Goal: Task Accomplishment & Management: Manage account settings

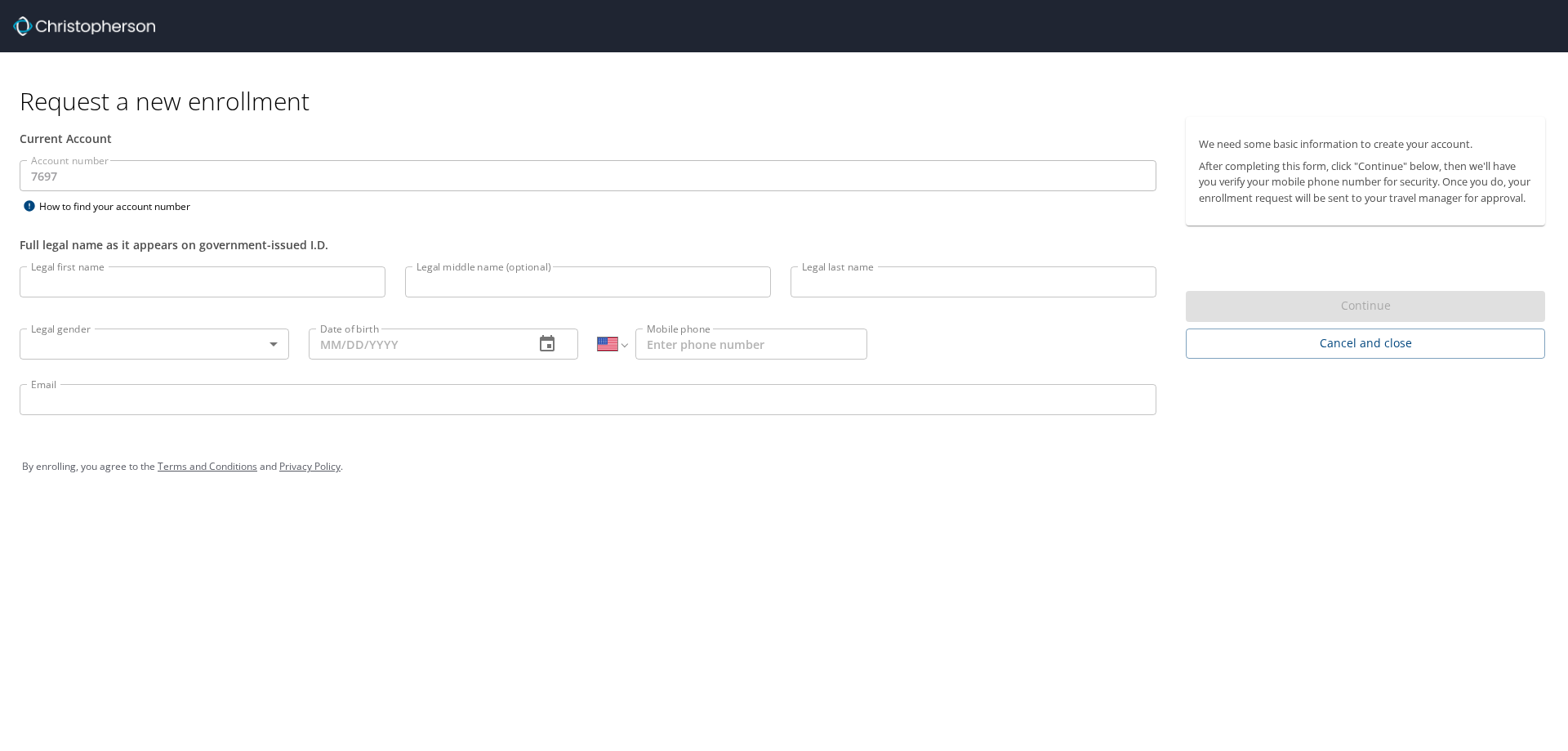
select select "US"
click at [38, 19] on img at bounding box center [84, 26] width 142 height 20
click at [34, 26] on img at bounding box center [84, 26] width 142 height 20
click at [340, 295] on input "Legal first name" at bounding box center [203, 282] width 366 height 31
type input "[PERSON_NAME]"
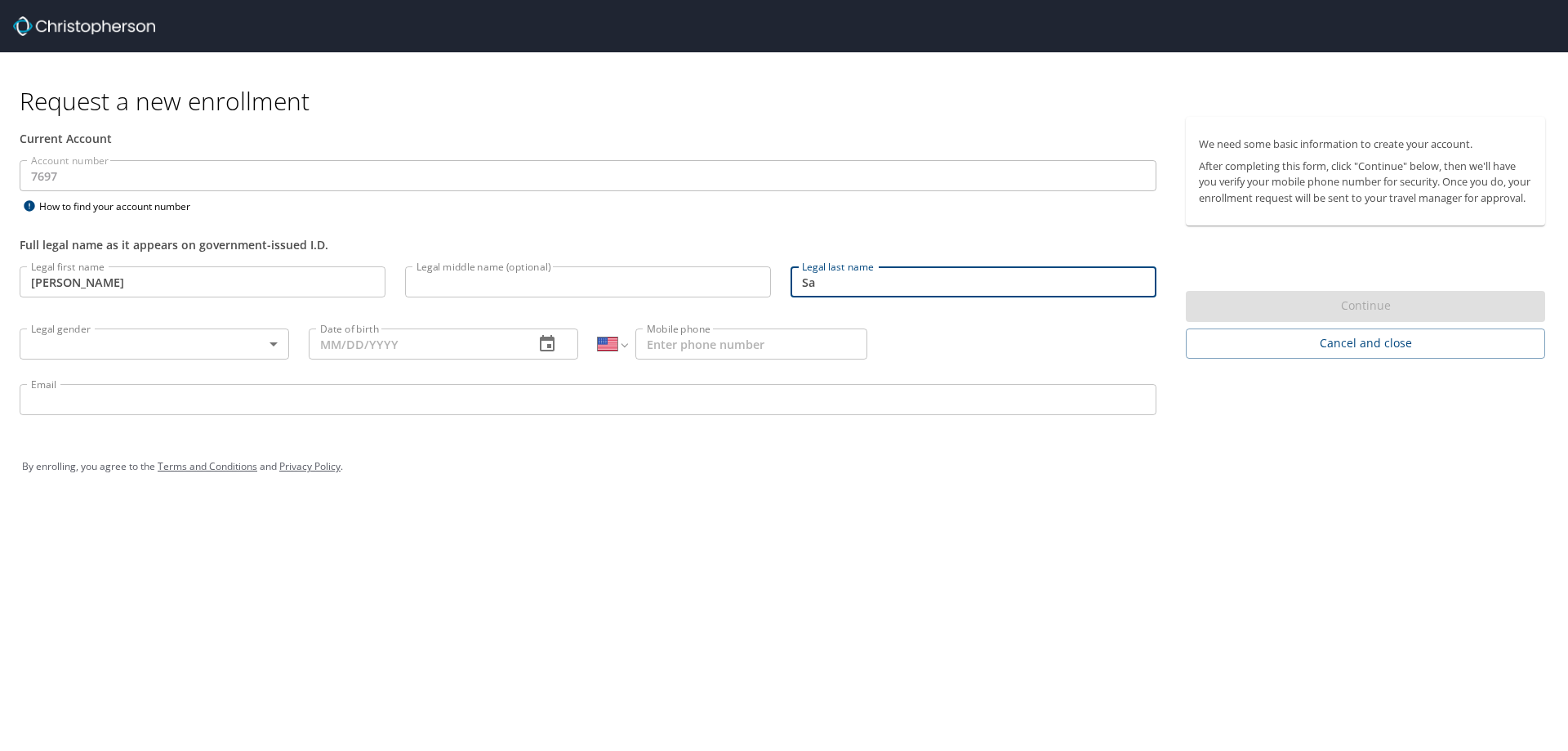
type input "Savio"
click at [174, 350] on body "Request a new enrollment Current Account Account number 7697 Account number How…" at bounding box center [784, 375] width 1568 height 751
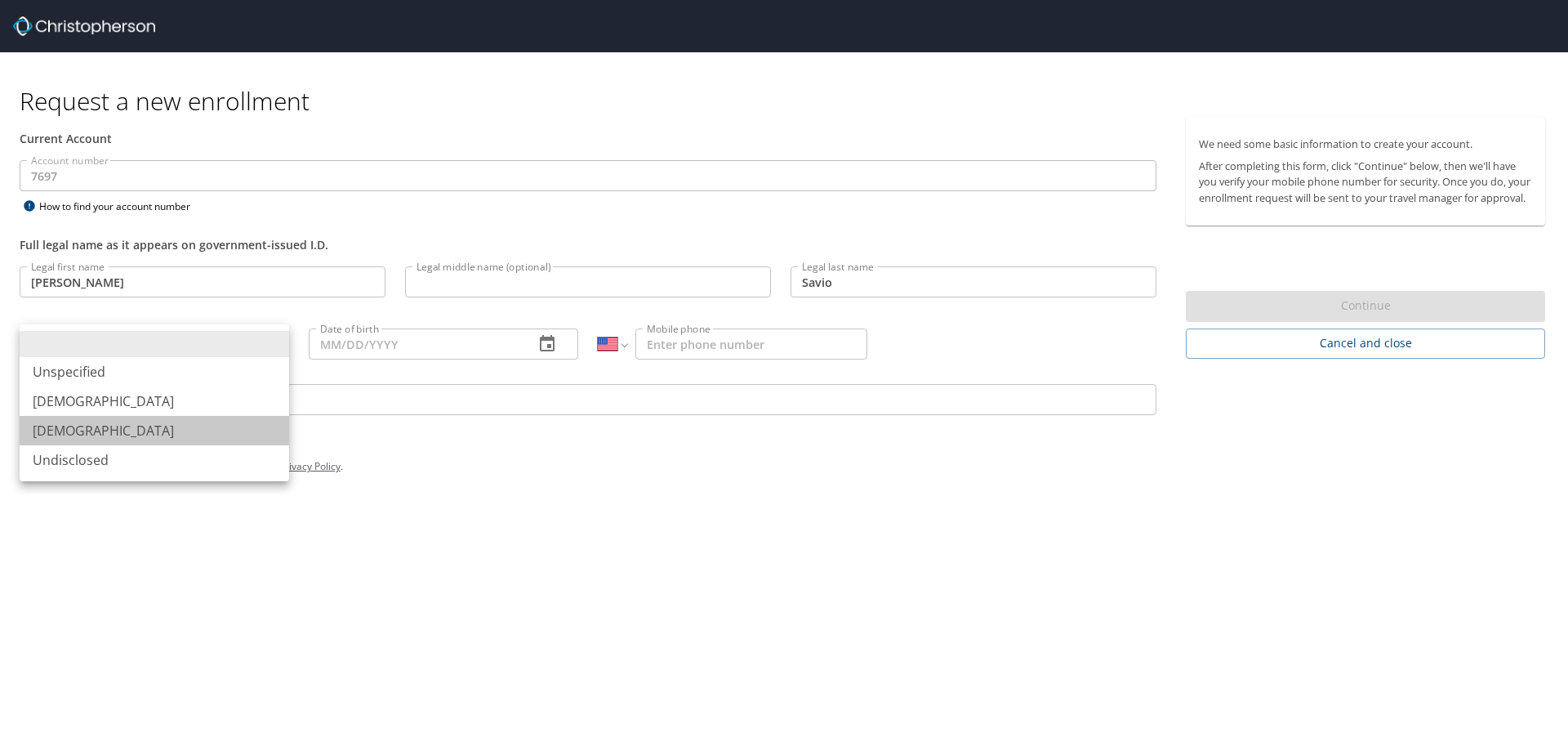
drag, startPoint x: 149, startPoint y: 418, endPoint x: 380, endPoint y: 365, distance: 237.0
click at [153, 416] on li "Female" at bounding box center [154, 431] width 270 height 30
type input "Female"
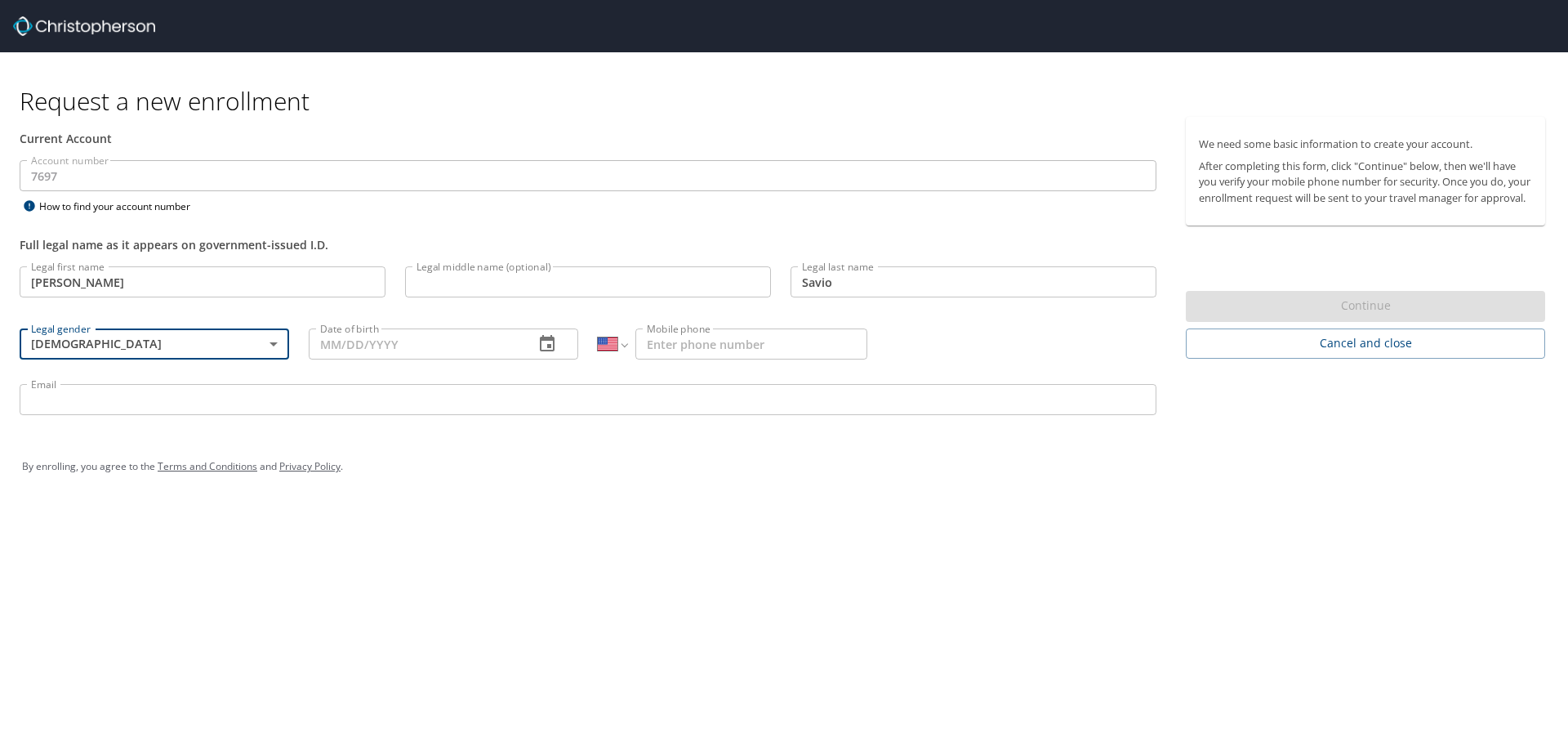
click at [437, 341] on input "Date of birth" at bounding box center [414, 344] width 213 height 31
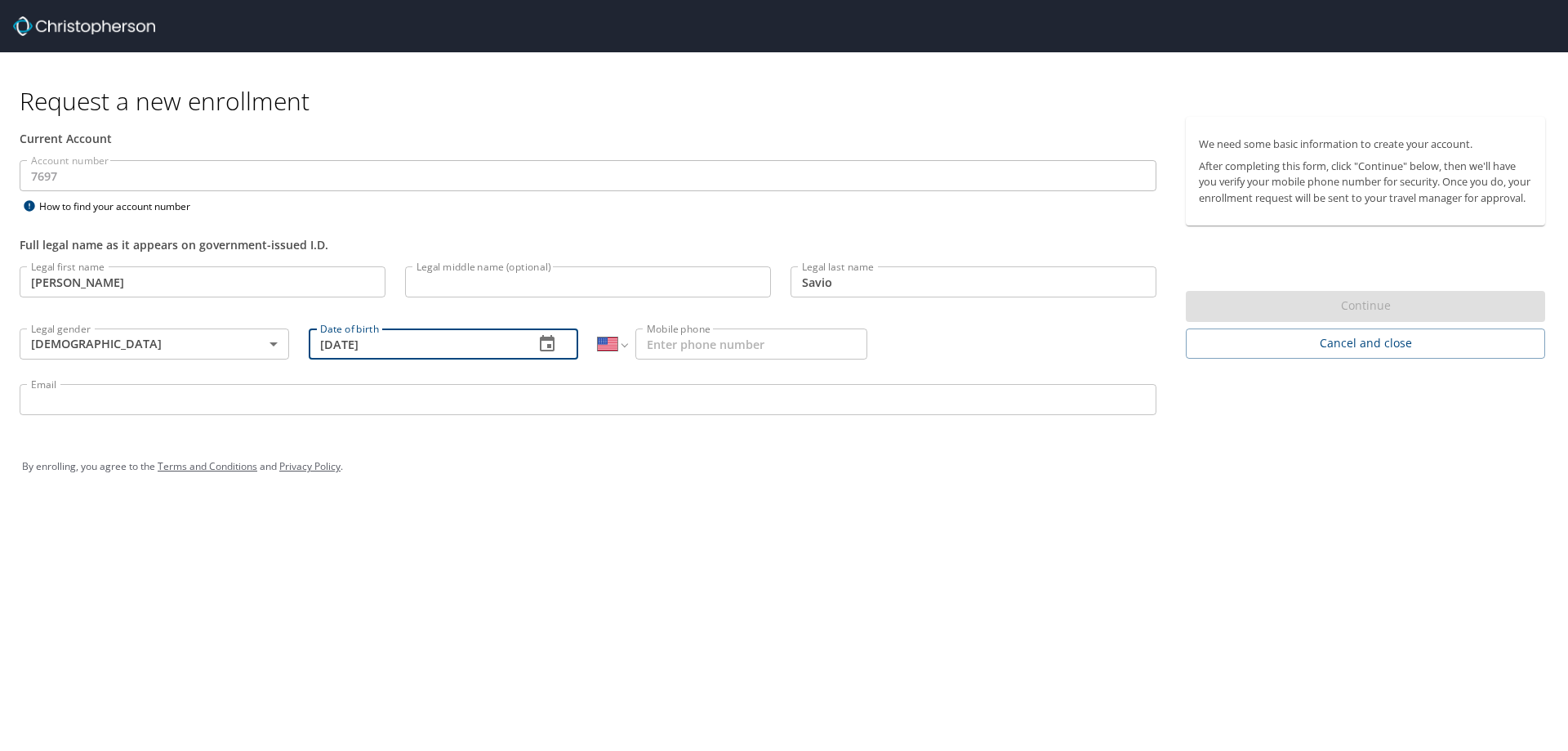
type input "11/23/1992"
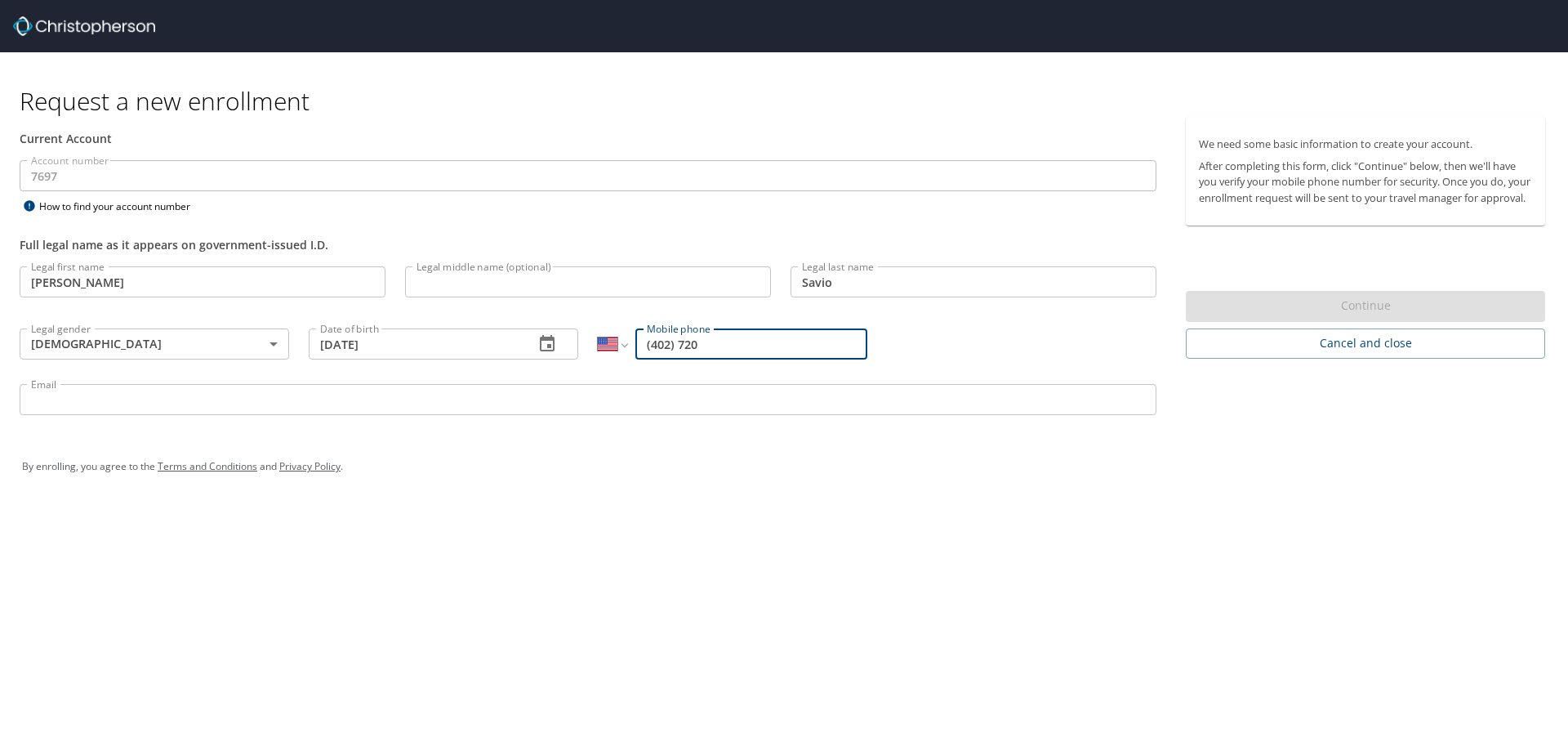
click at [737, 347] on input "(402) 720" at bounding box center [751, 344] width 232 height 31
type input "(402) 720-3465"
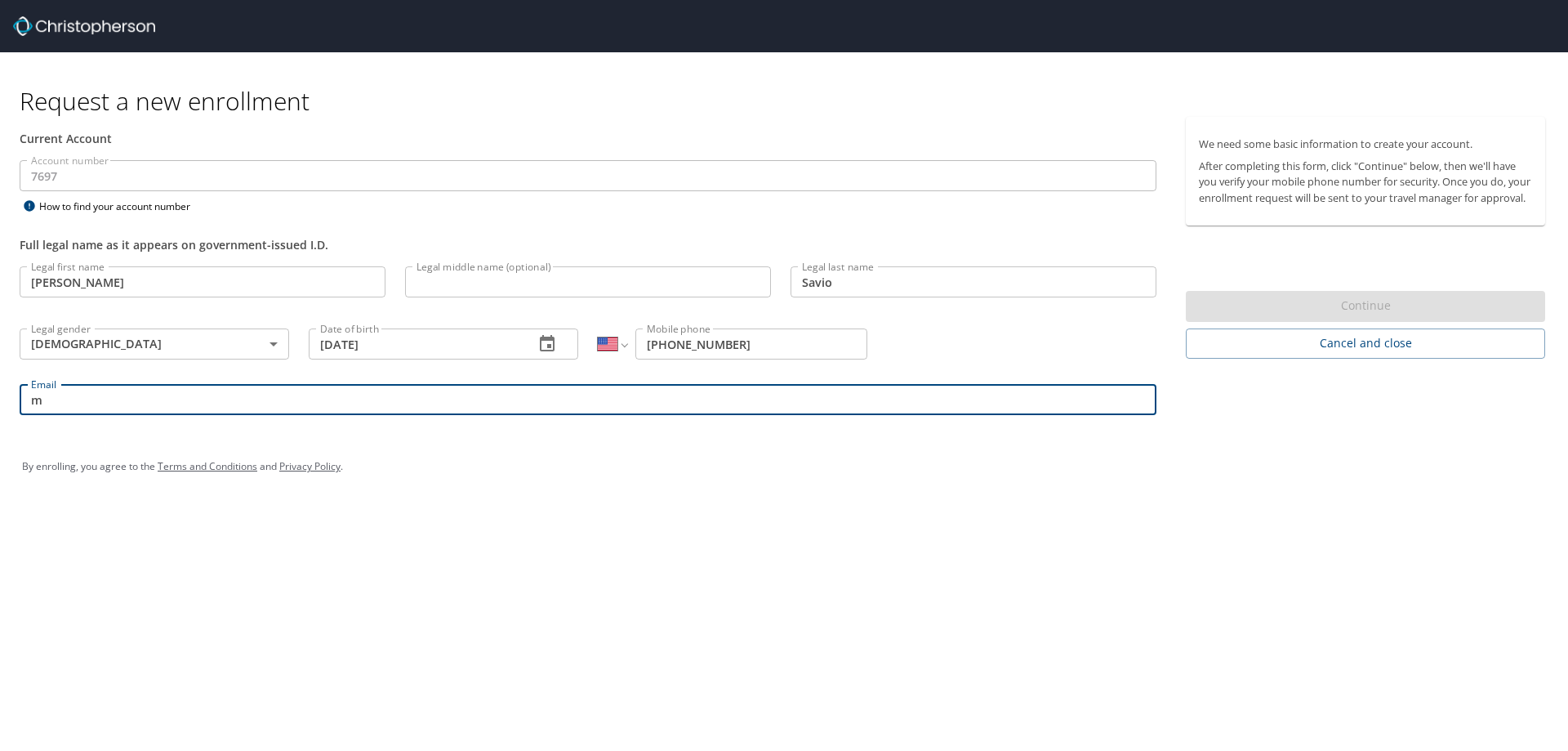
type input "[PERSON_NAME][EMAIL_ADDRESS][PERSON_NAME][DOMAIN_NAME]"
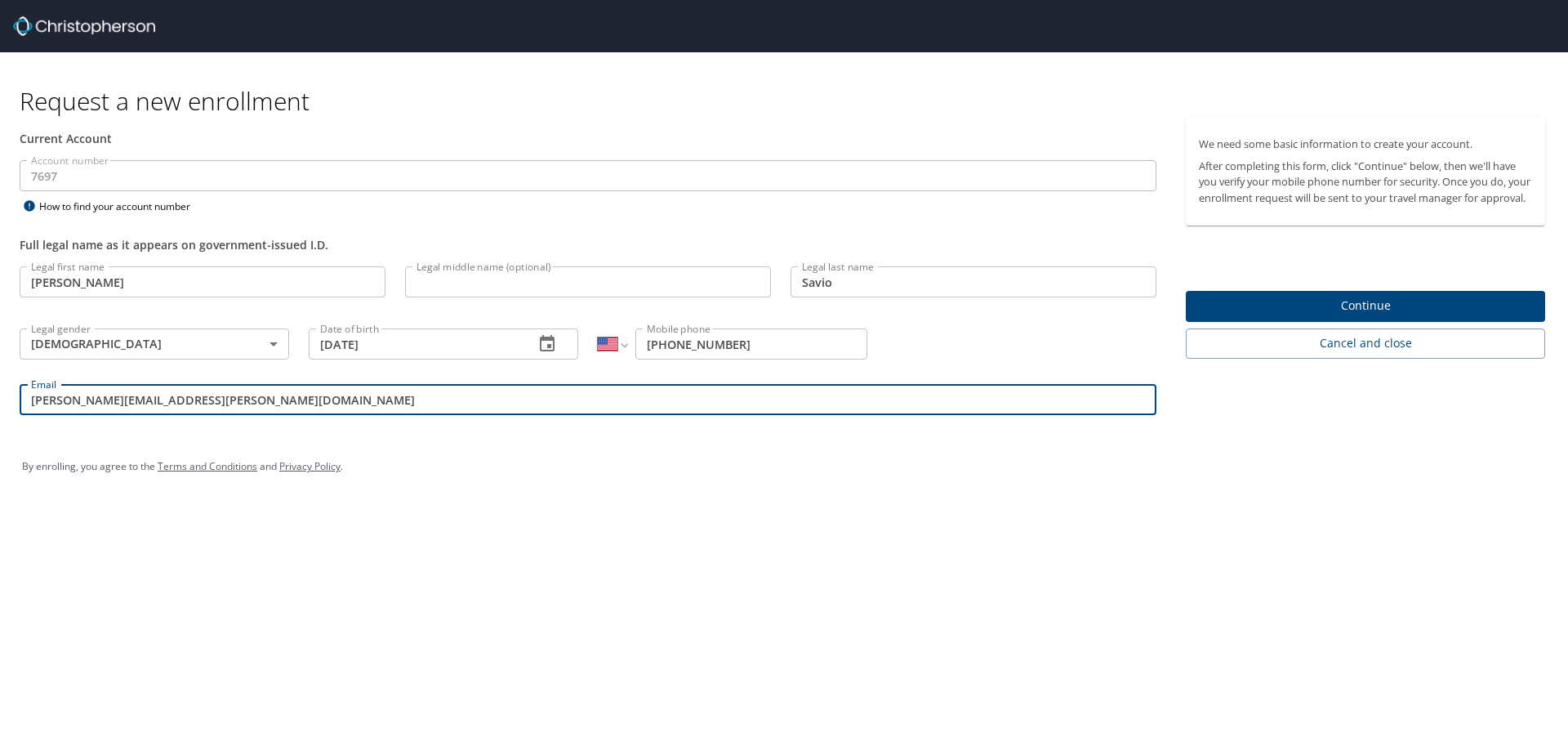
click at [1370, 316] on span "Continue" at bounding box center [1365, 305] width 333 height 21
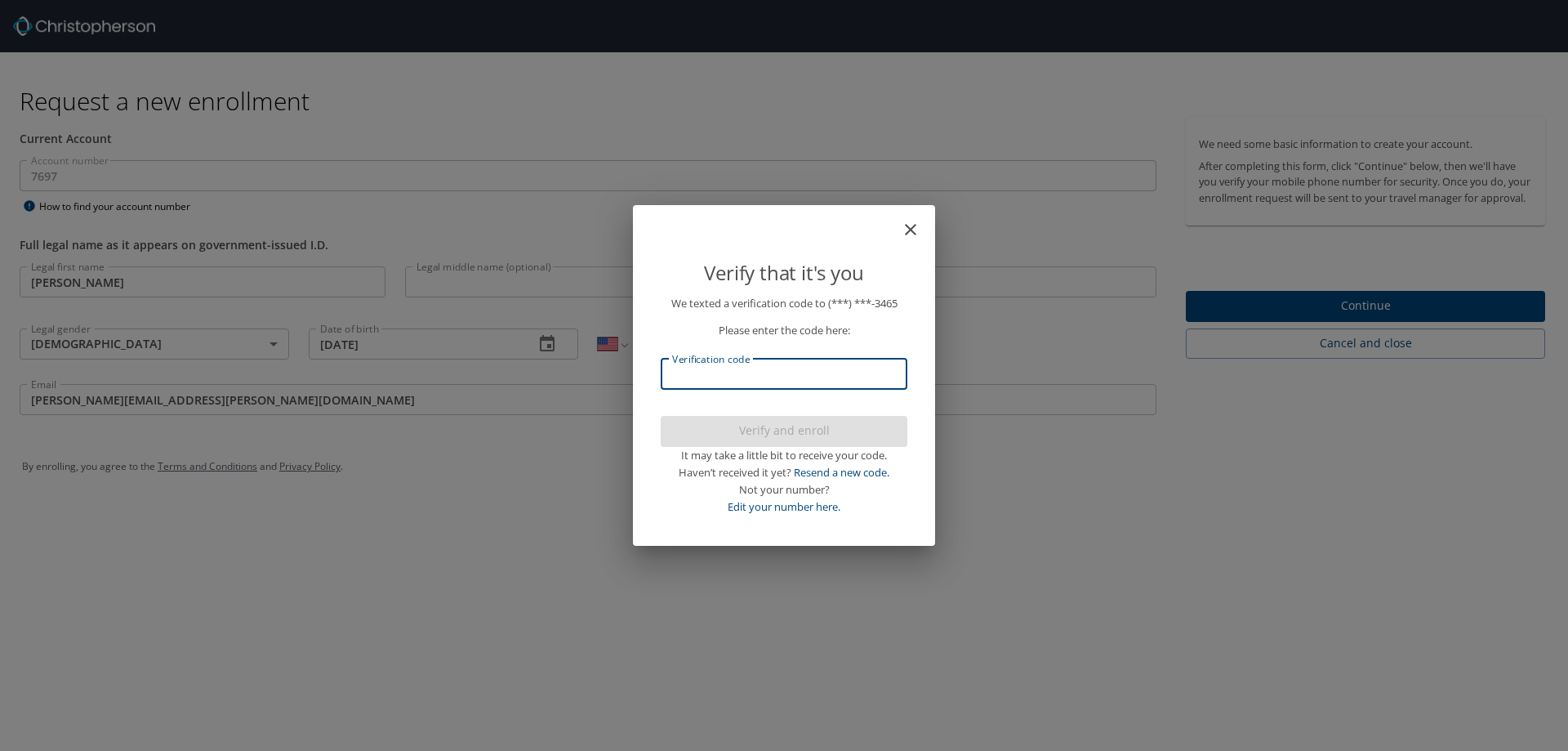
click at [813, 373] on input "Verification code" at bounding box center [784, 374] width 247 height 31
type input "155579"
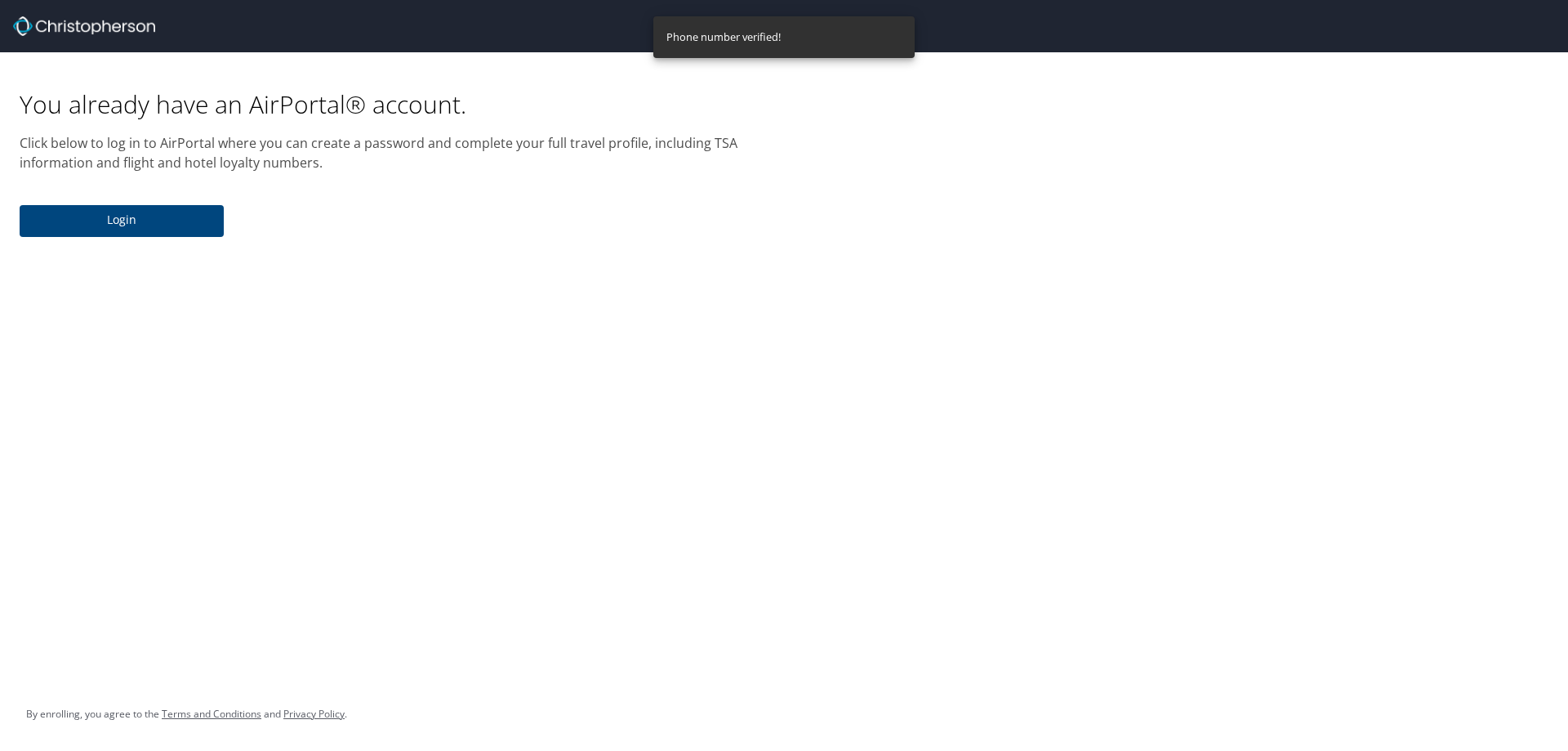
click at [162, 220] on span "Login" at bounding box center [121, 220] width 178 height 21
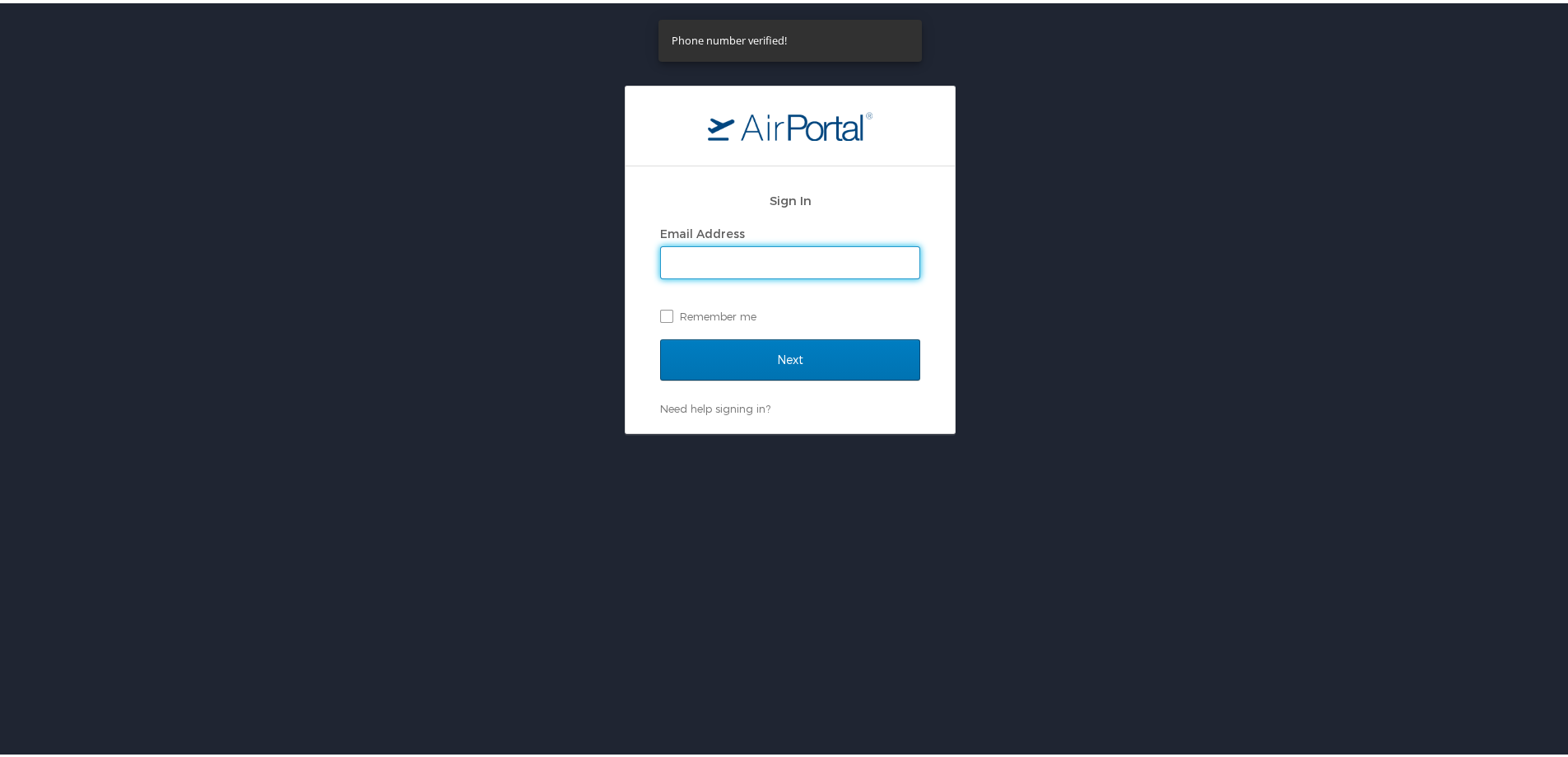
drag, startPoint x: 871, startPoint y: 273, endPoint x: 882, endPoint y: 272, distance: 11.0
click at [871, 273] on input "Email Address" at bounding box center [790, 260] width 259 height 31
type input "[PERSON_NAME][EMAIL_ADDRESS][PERSON_NAME][DOMAIN_NAME]"
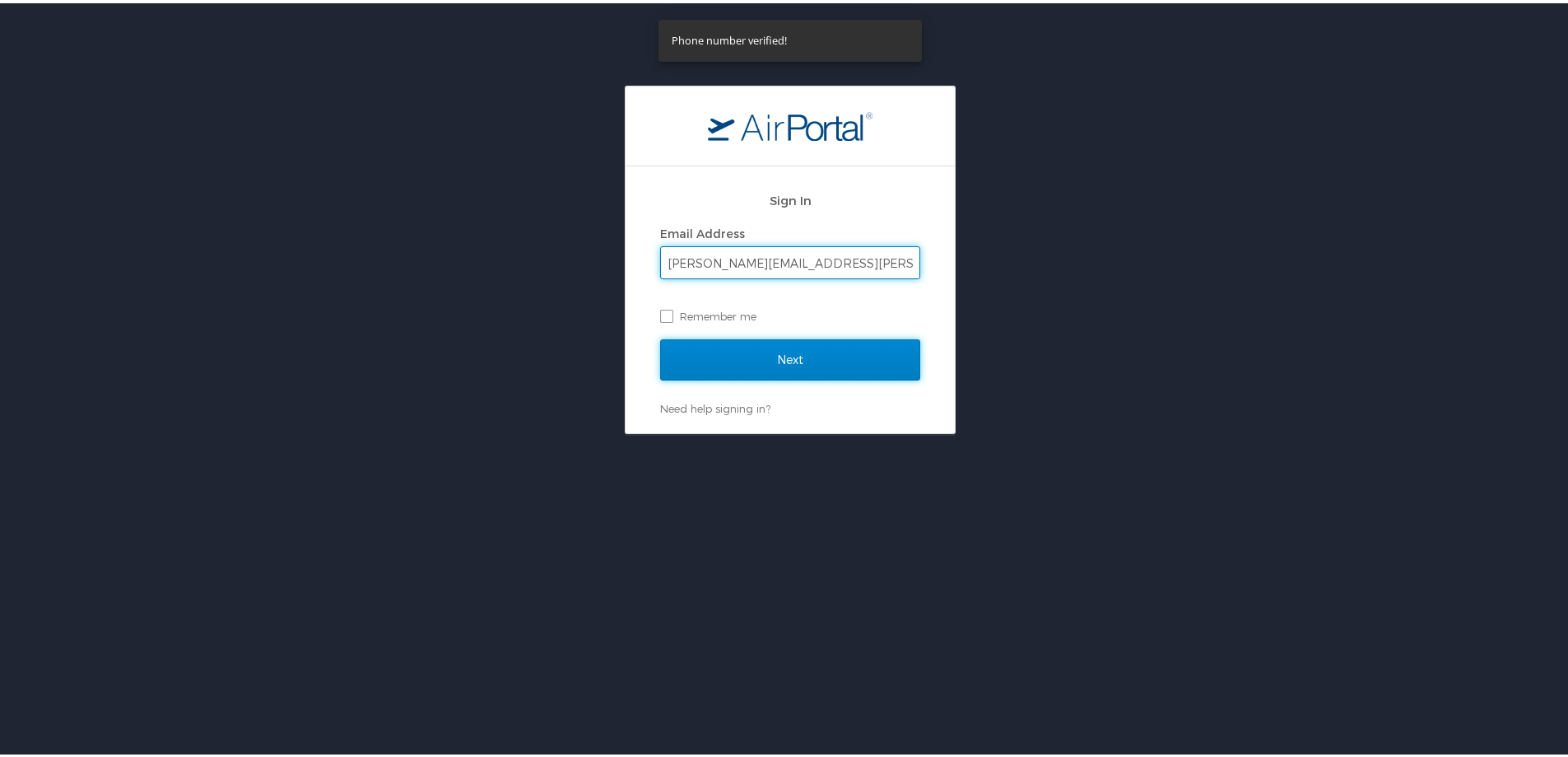
click at [767, 363] on input "Next" at bounding box center [790, 357] width 261 height 41
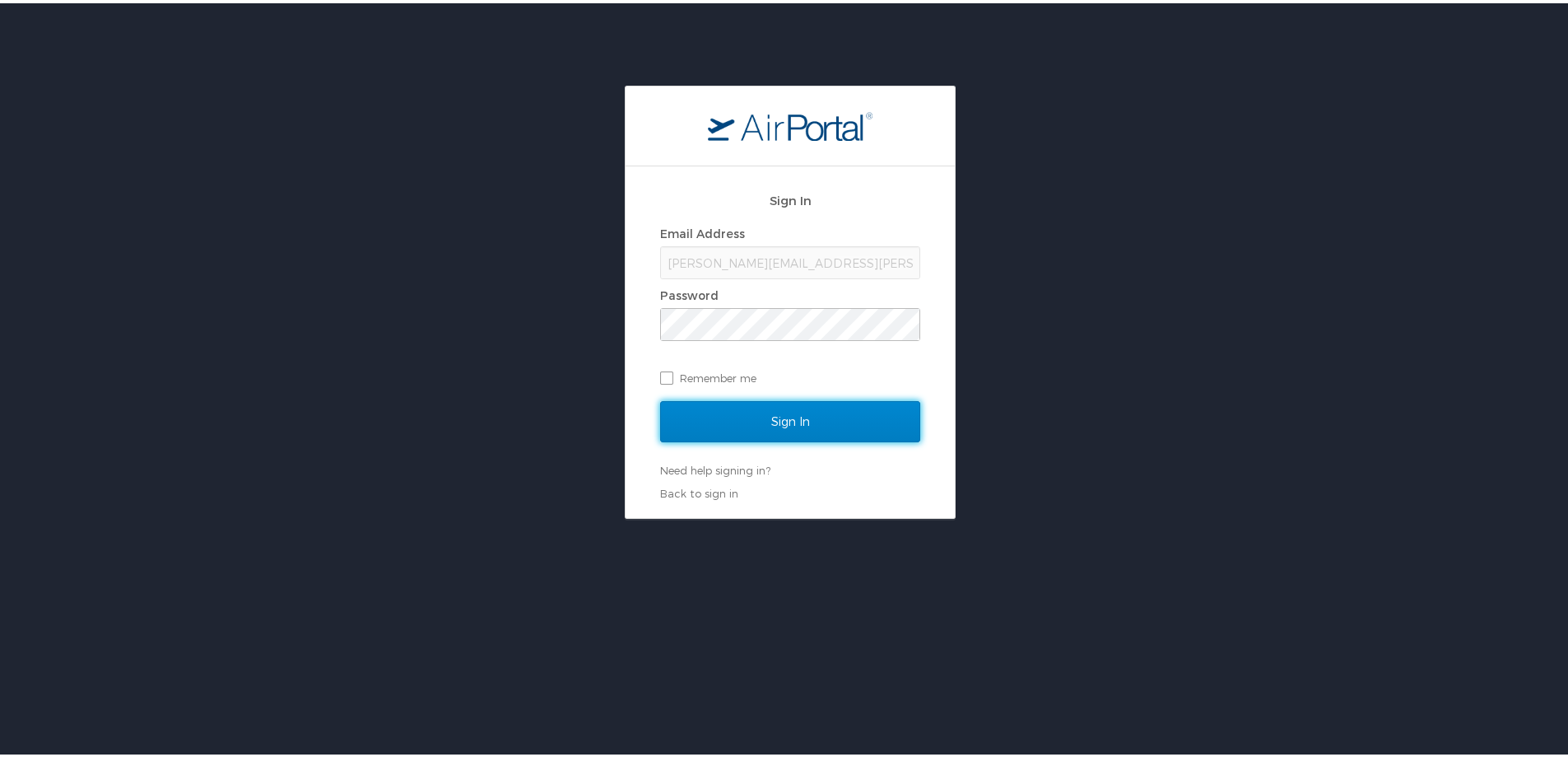
click at [801, 402] on input "Sign In" at bounding box center [790, 419] width 261 height 41
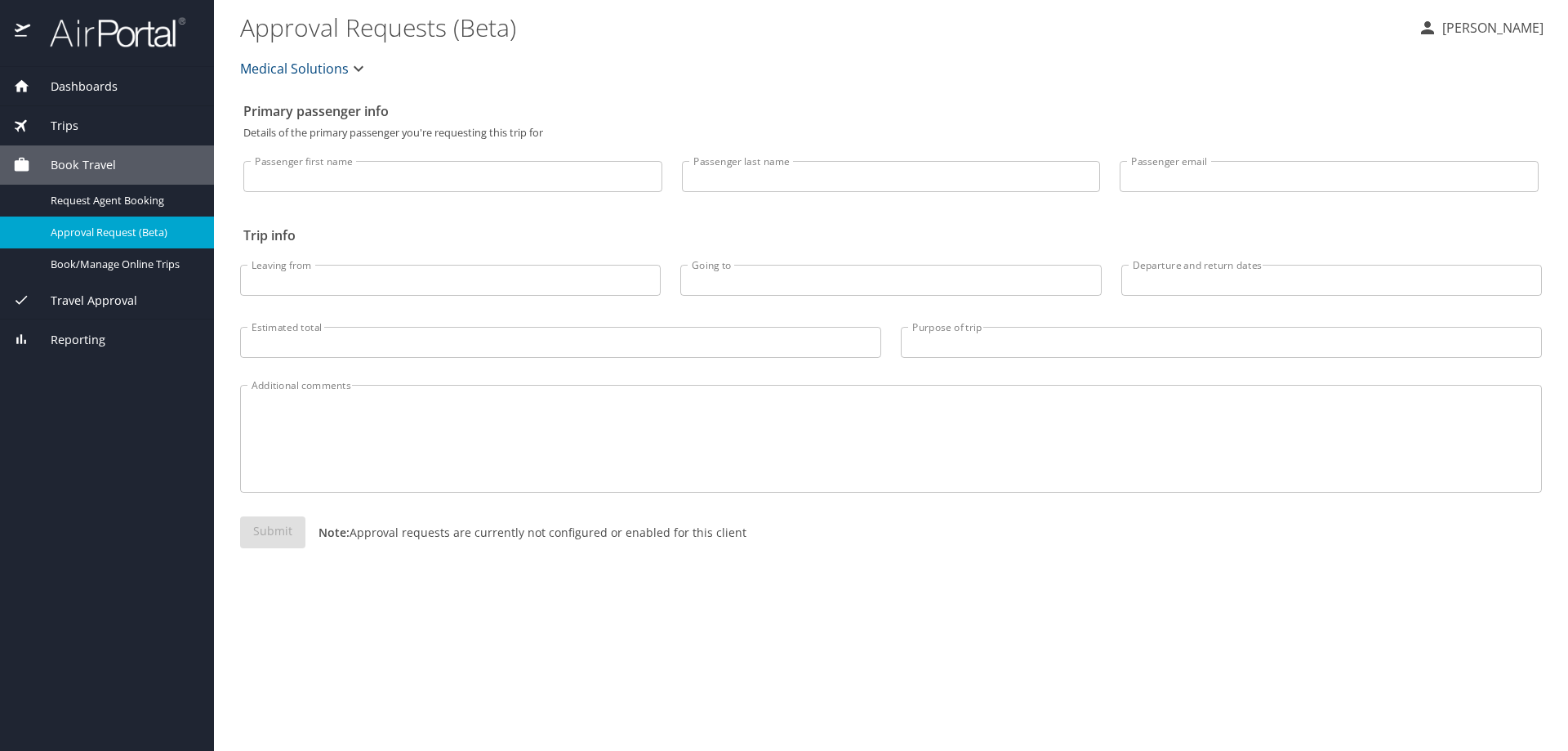
click at [114, 118] on div "Trips" at bounding box center [107, 126] width 188 height 18
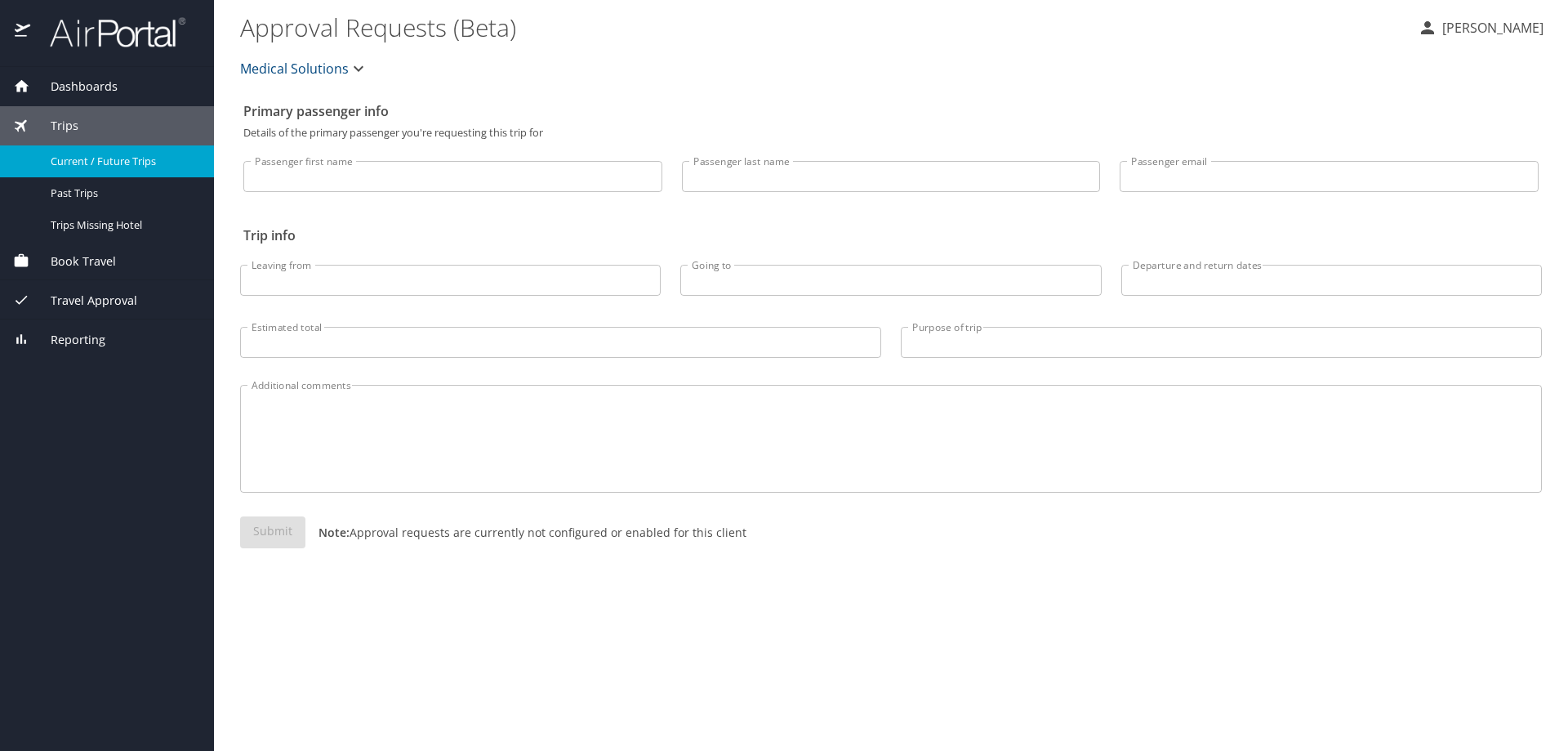
click at [103, 161] on span "Current / Future Trips" at bounding box center [122, 161] width 144 height 16
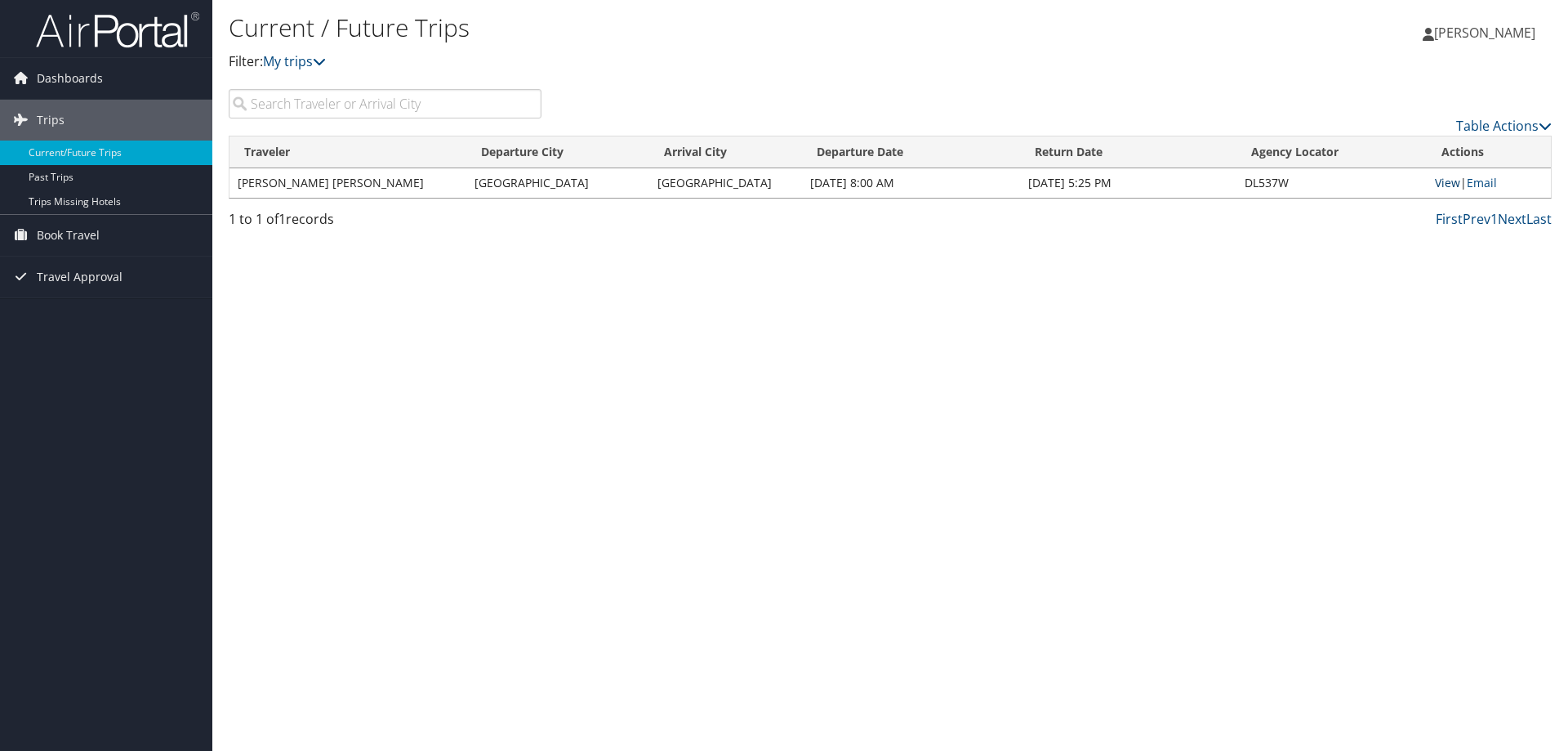
click at [1446, 181] on link "View" at bounding box center [1447, 182] width 25 height 16
click at [1474, 36] on span "[PERSON_NAME]" at bounding box center [1484, 33] width 101 height 18
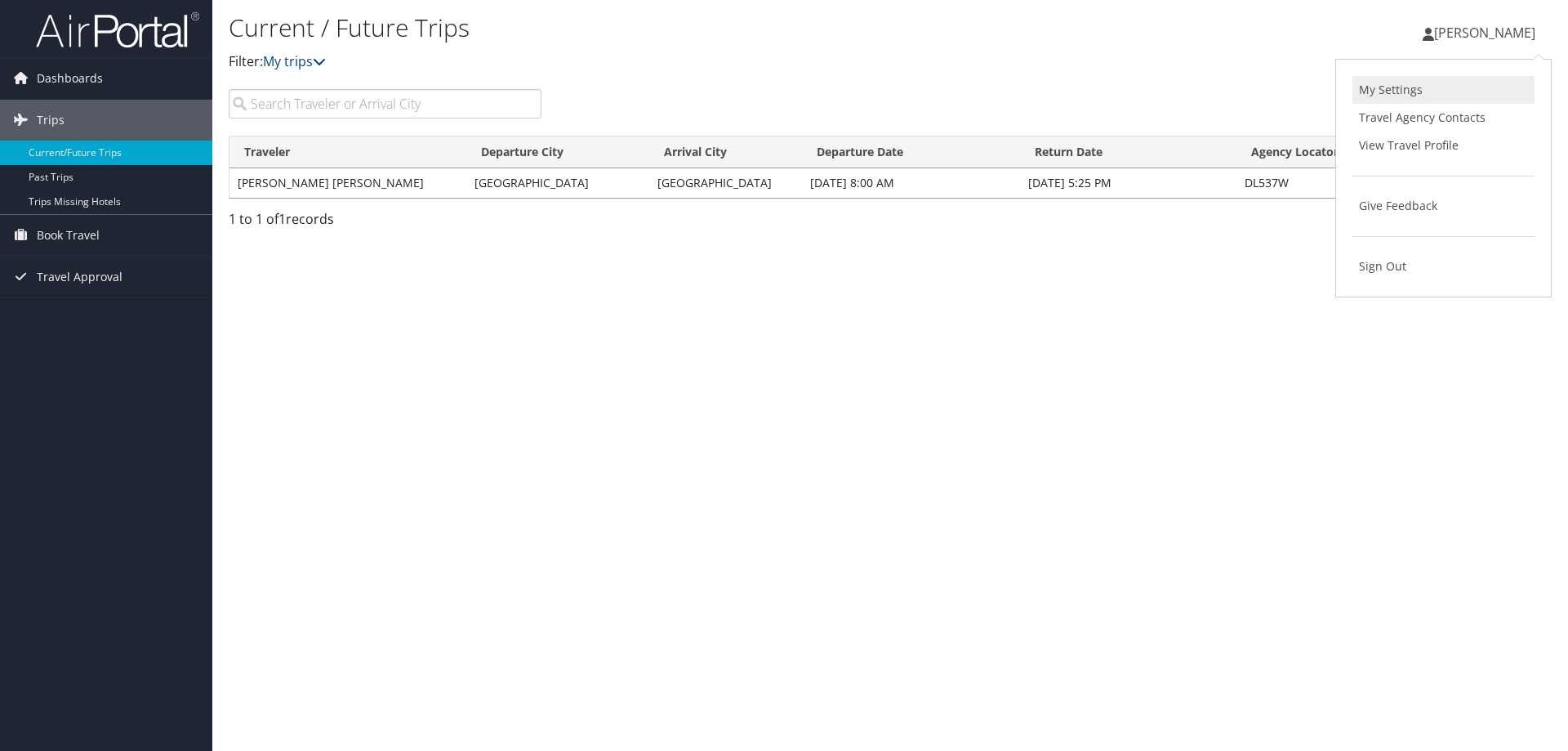
click at [1409, 89] on link "My Settings" at bounding box center [1443, 90] width 182 height 28
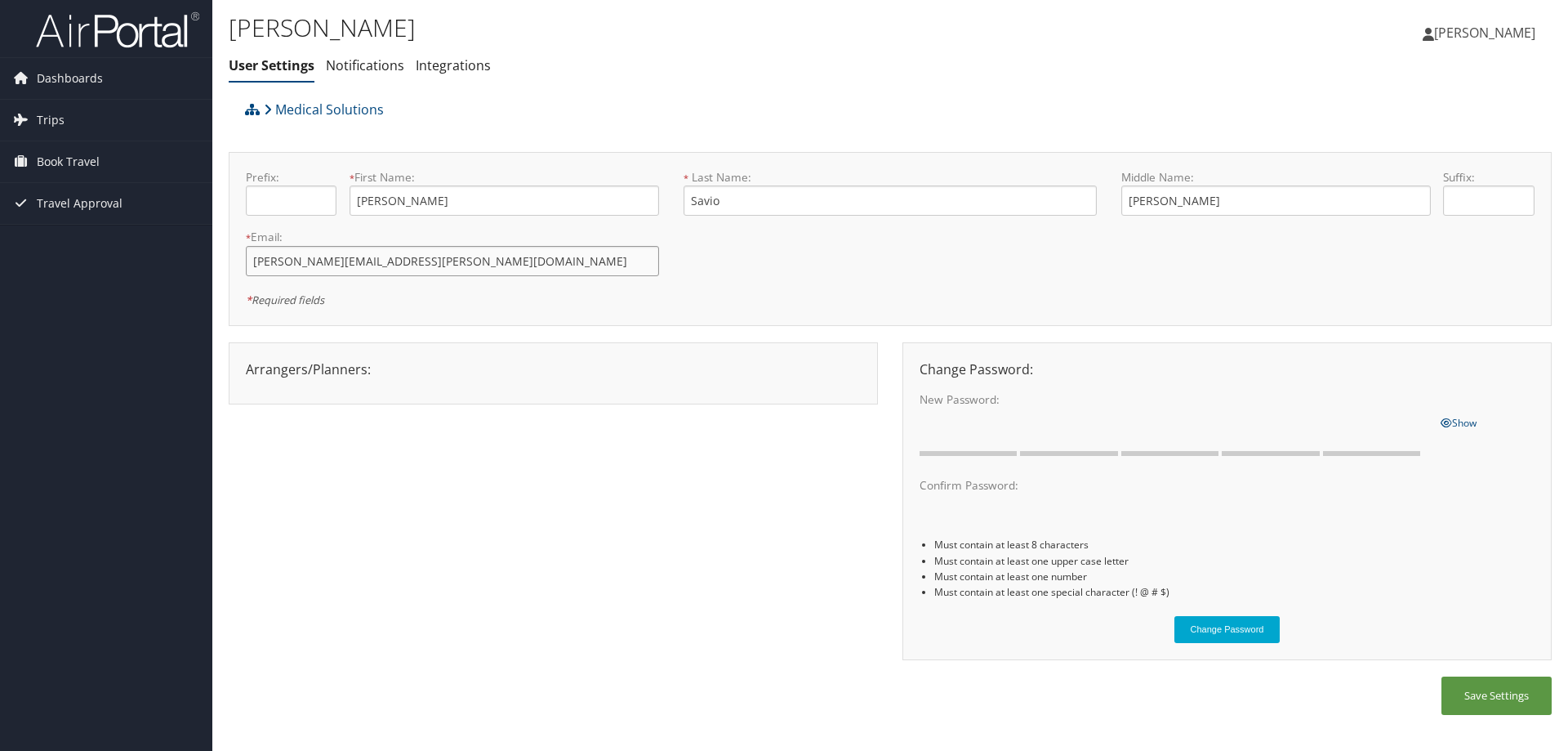
click at [437, 270] on input "[PERSON_NAME][EMAIL_ADDRESS][PERSON_NAME][DOMAIN_NAME]" at bounding box center [453, 261] width 414 height 30
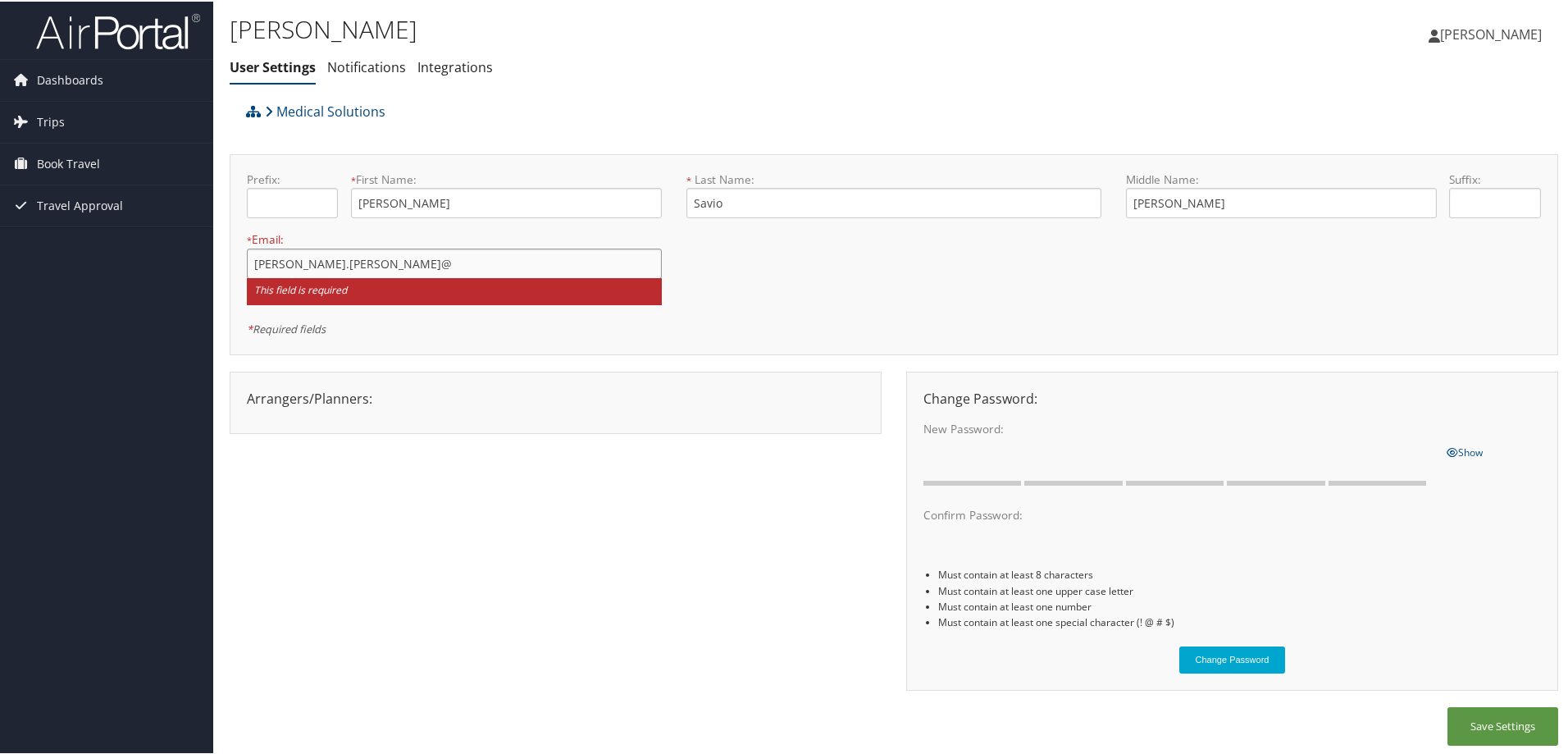
type input "[PERSON_NAME][EMAIL_ADDRESS][PERSON_NAME][DOMAIN_NAME]"
drag, startPoint x: 505, startPoint y: 457, endPoint x: 512, endPoint y: 447, distance: 12.2
click at [505, 452] on div "Arrangers/Planners: Edit Arrangers & Planners [PERSON_NAME] [PERSON_NAME] [PERS…" at bounding box center [894, 538] width 1329 height 336
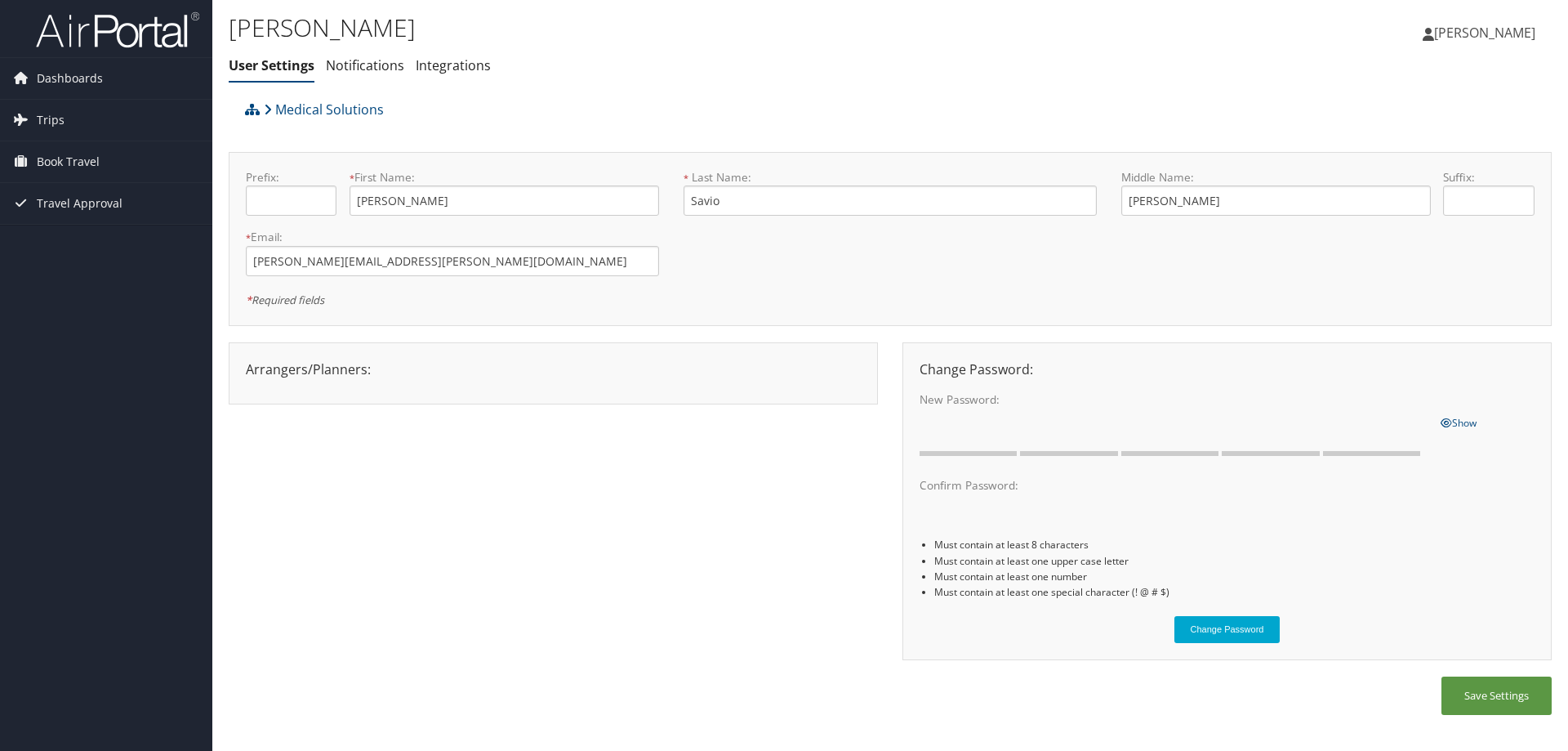
drag, startPoint x: 1191, startPoint y: 718, endPoint x: 1229, endPoint y: 740, distance: 43.9
click at [1192, 718] on div "Save Settings" at bounding box center [890, 703] width 1323 height 55
click at [1467, 689] on button "Save Settings" at bounding box center [1497, 695] width 110 height 39
click at [107, 144] on link "Book Travel" at bounding box center [106, 162] width 213 height 41
